Goal: Task Accomplishment & Management: Use online tool/utility

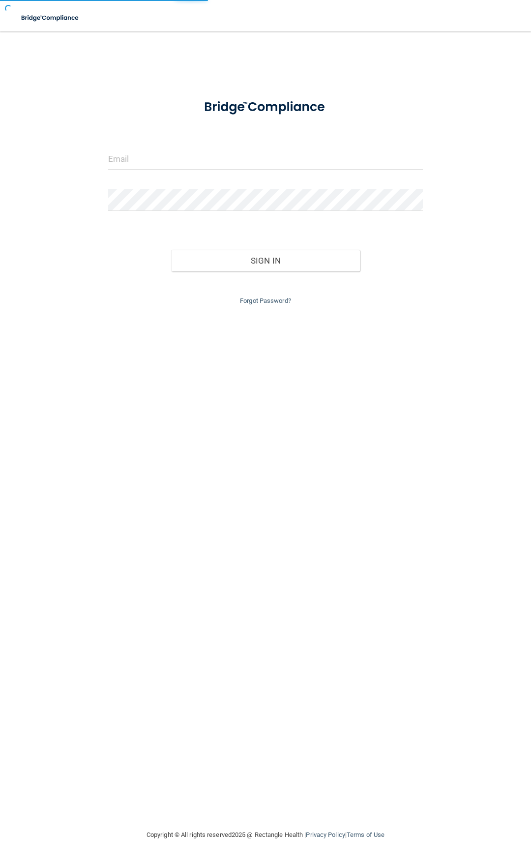
click at [160, 170] on div at bounding box center [265, 163] width 329 height 30
click at [158, 166] on input "email" at bounding box center [265, 159] width 315 height 22
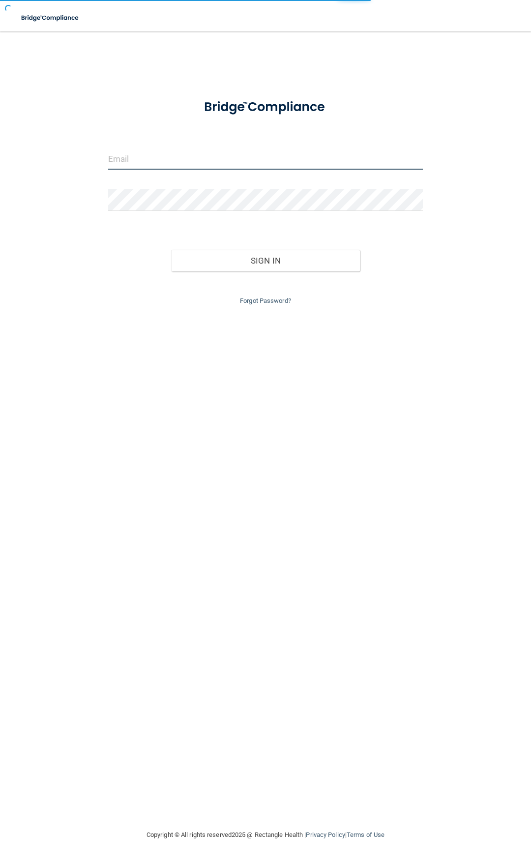
type input "[PERSON_NAME][EMAIL_ADDRESS][DOMAIN_NAME]"
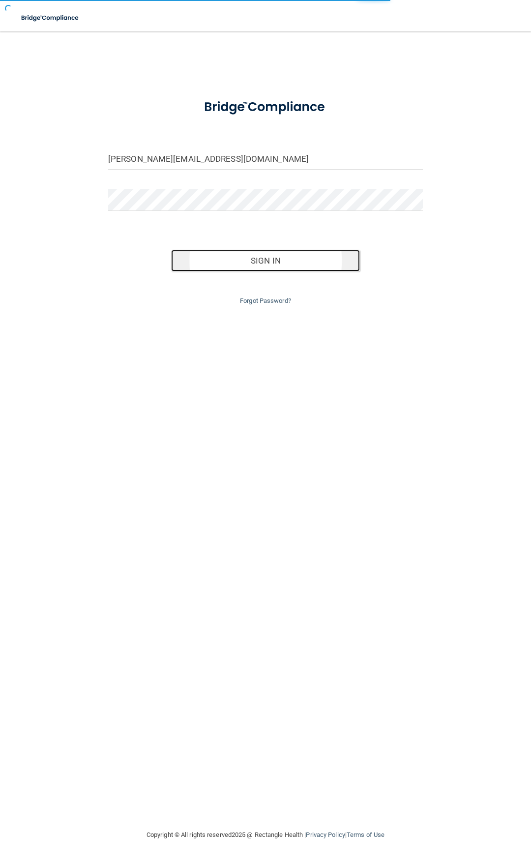
click at [220, 260] on button "Sign In" at bounding box center [265, 261] width 189 height 22
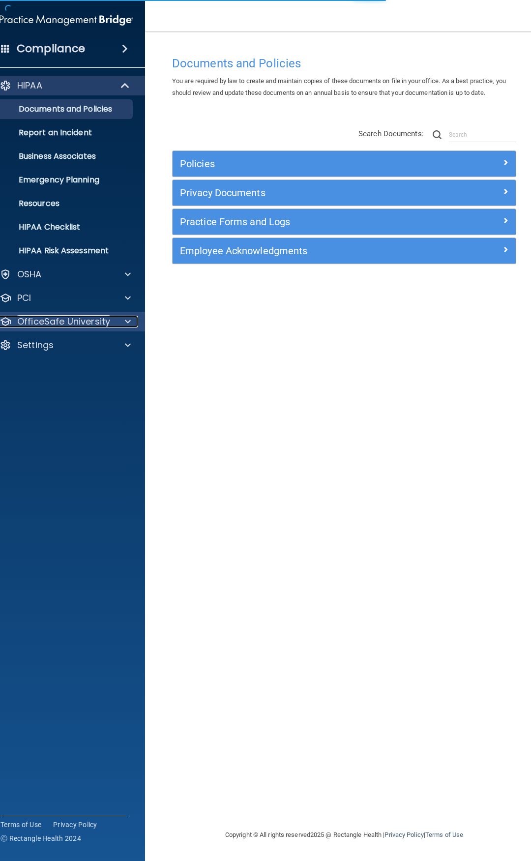
click at [75, 321] on p "OfficeSafe University" at bounding box center [63, 322] width 93 height 12
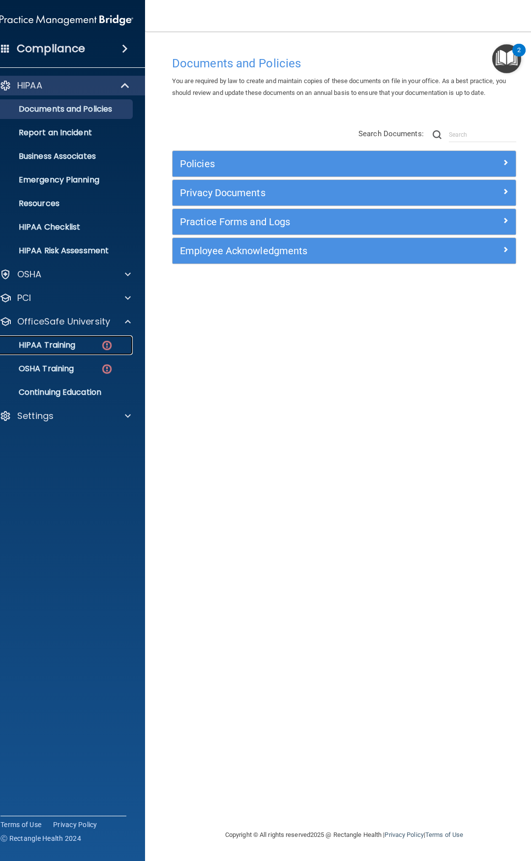
click at [69, 342] on p "HIPAA Training" at bounding box center [34, 345] width 81 height 10
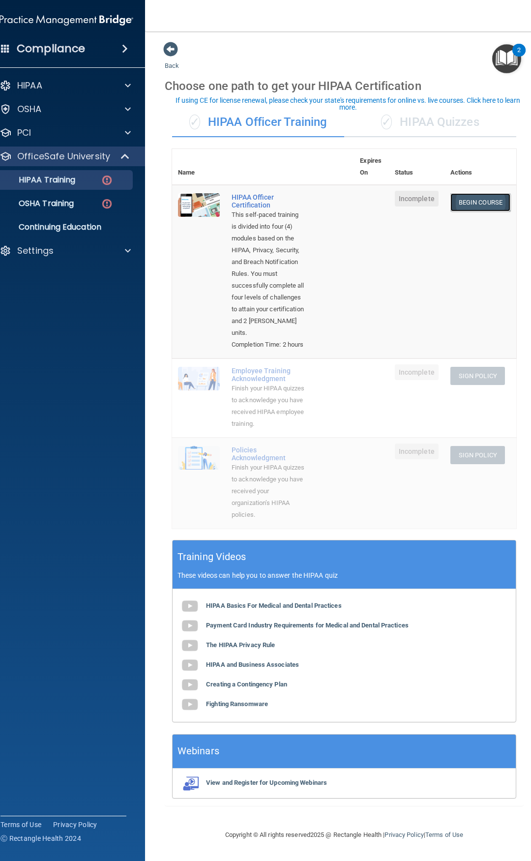
click at [485, 202] on link "Begin Course" at bounding box center [480, 202] width 60 height 18
click at [405, 204] on span "Incomplete" at bounding box center [417, 199] width 44 height 16
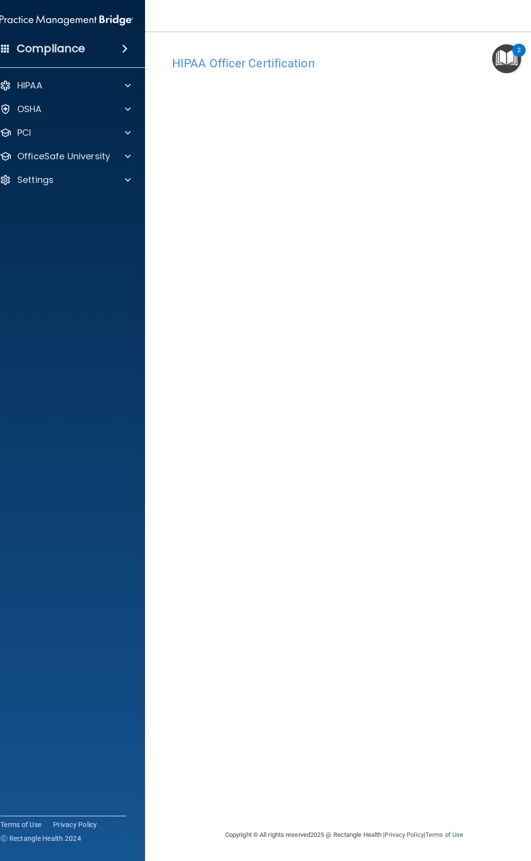
click at [504, 54] on img "Open Resource Center, 2 new notifications" at bounding box center [506, 58] width 29 height 29
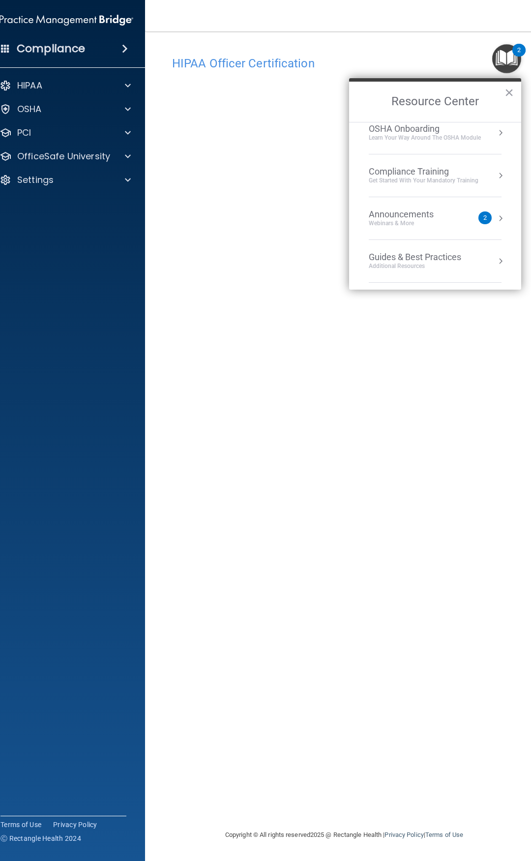
scroll to position [98, 0]
click at [478, 209] on div "2" at bounding box center [484, 215] width 13 height 13
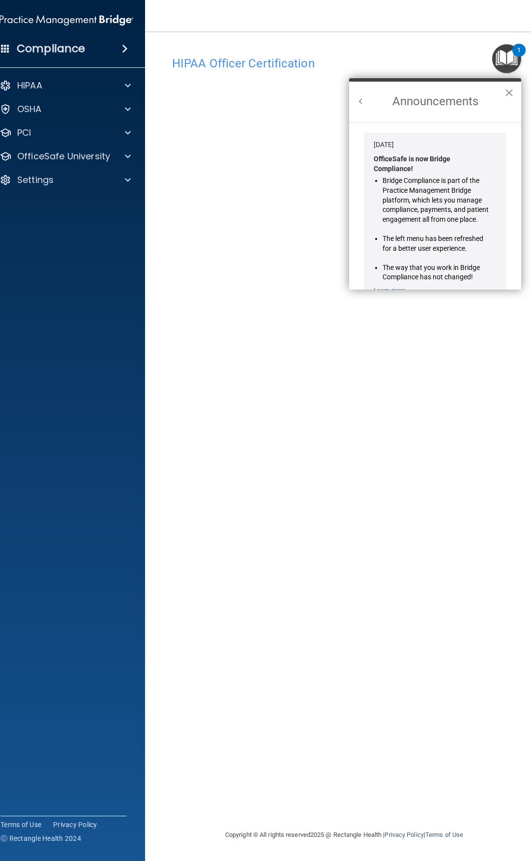
click at [508, 87] on button "×" at bounding box center [509, 93] width 9 height 16
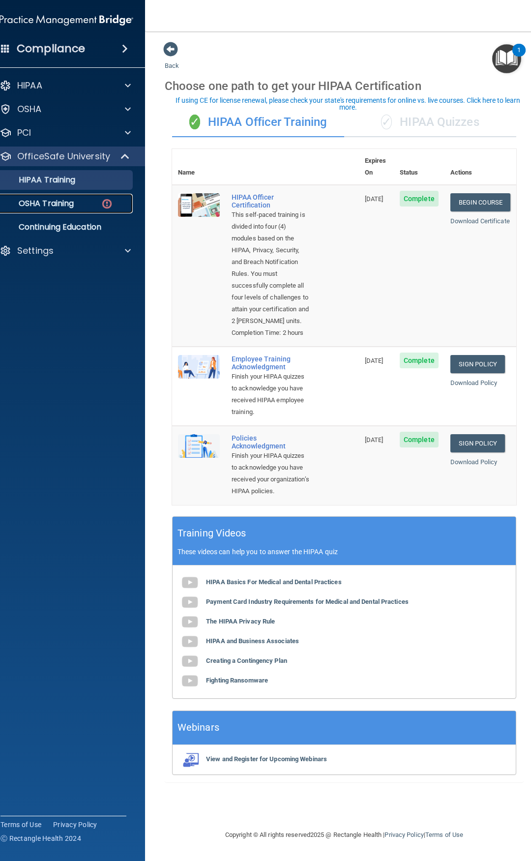
click at [68, 202] on p "OSHA Training" at bounding box center [34, 204] width 80 height 10
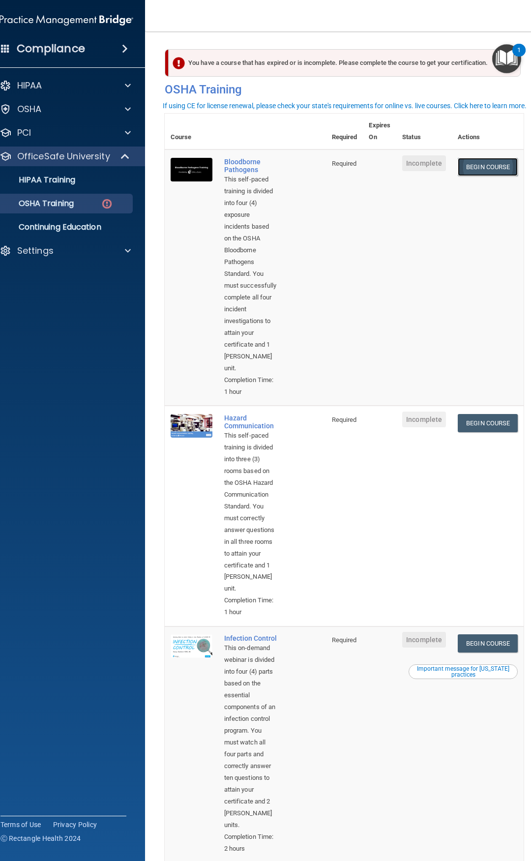
click at [492, 170] on link "Begin Course" at bounding box center [488, 167] width 60 height 18
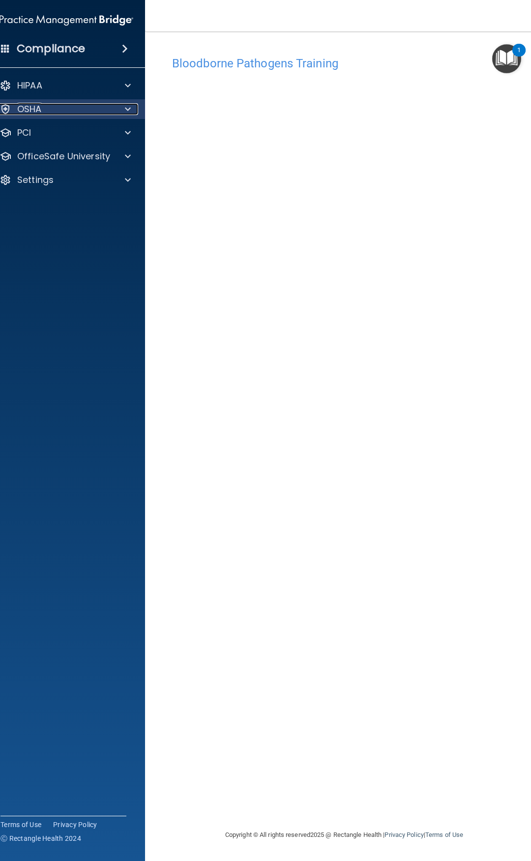
click at [129, 111] on span at bounding box center [128, 109] width 6 height 12
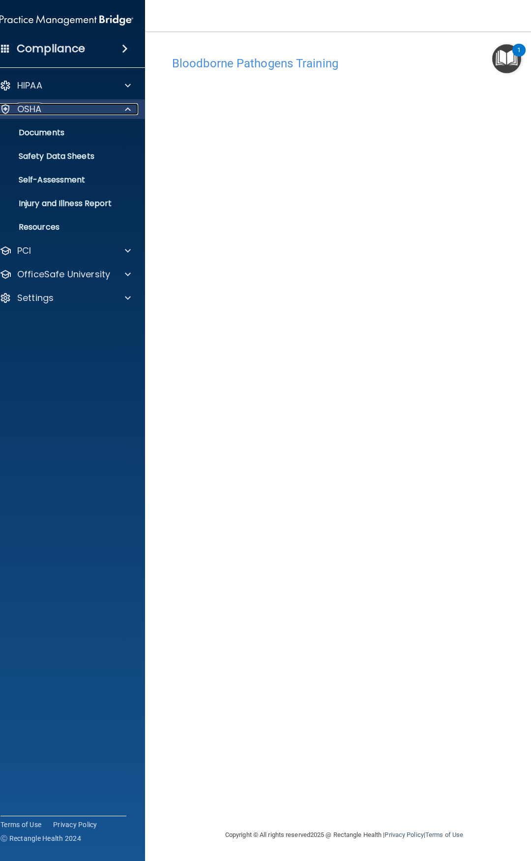
click at [129, 111] on span at bounding box center [128, 109] width 6 height 12
